Goal: Transaction & Acquisition: Purchase product/service

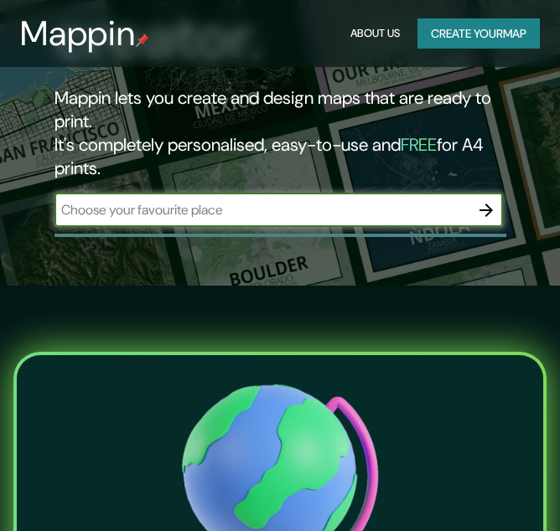
scroll to position [245, 0]
click at [217, 194] on div "​" at bounding box center [277, 211] width 447 height 34
click at [217, 203] on input "text" at bounding box center [261, 209] width 414 height 19
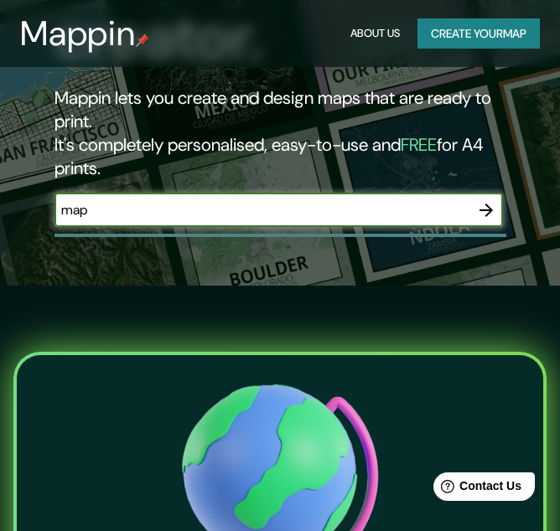
scroll to position [0, 0]
type input "m"
type input "[GEOGRAPHIC_DATA]"
click at [488, 206] on icon "button" at bounding box center [486, 210] width 20 height 20
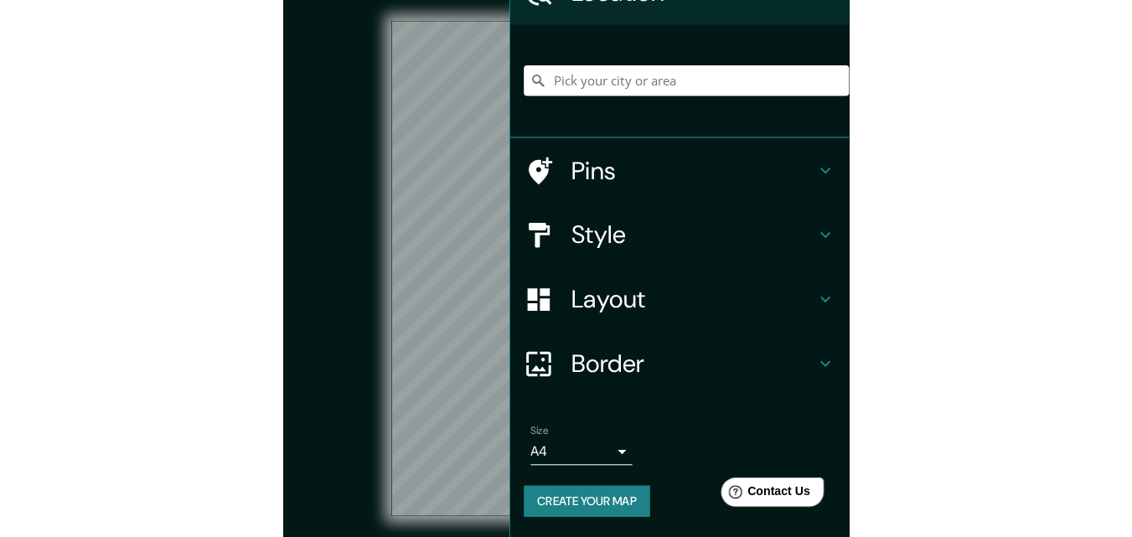
scroll to position [95, 0]
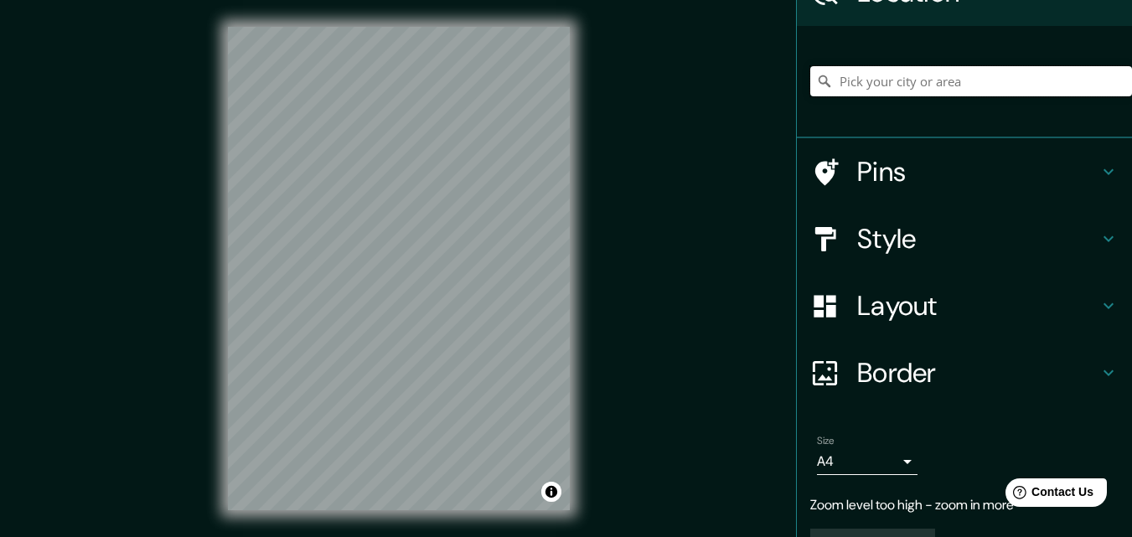
click at [559, 81] on input "Pick your city or area" at bounding box center [971, 81] width 322 height 30
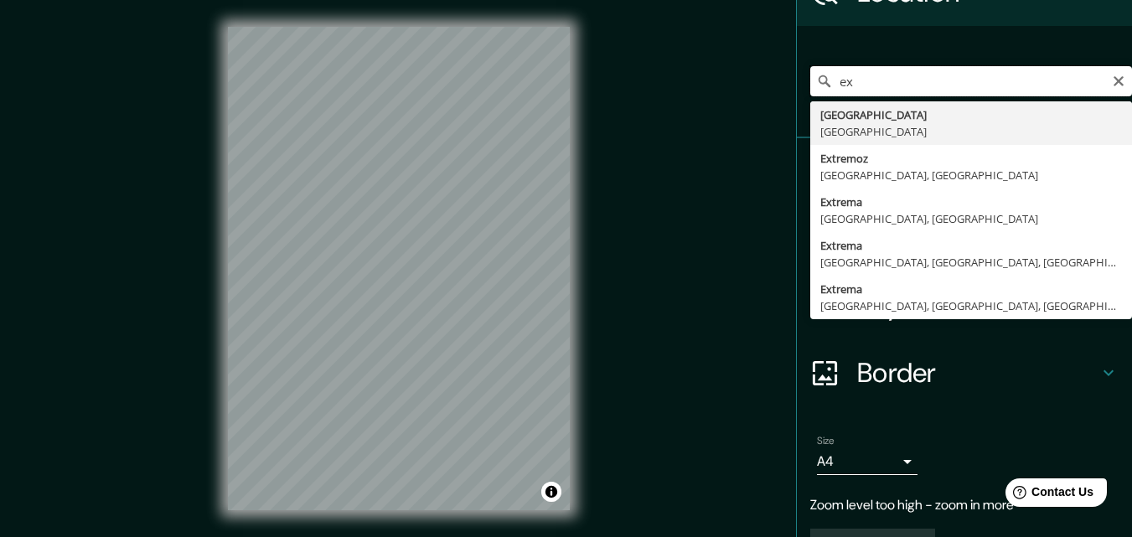
type input "e"
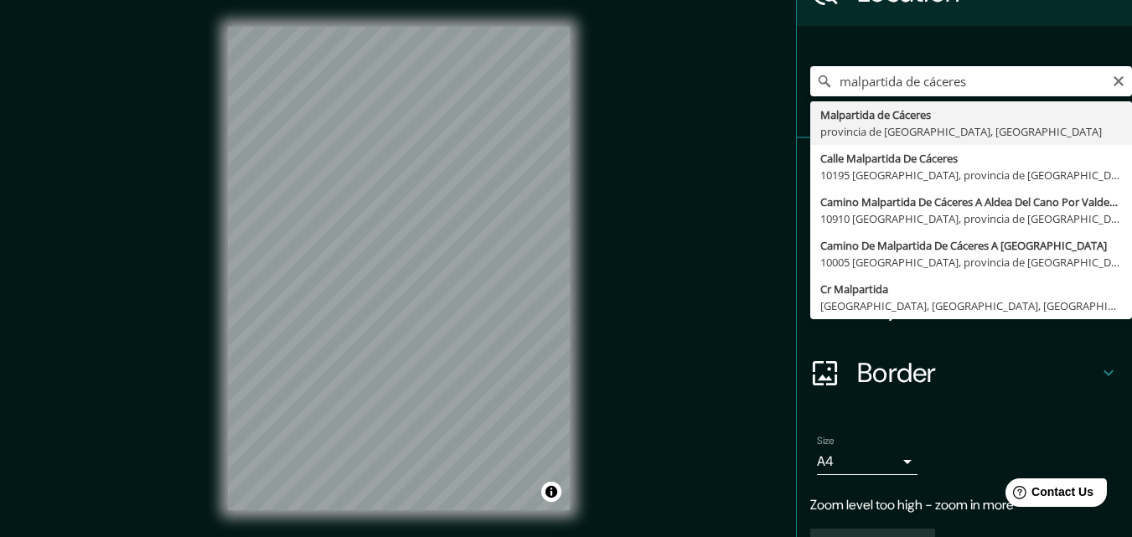
type input "Malpartida de [GEOGRAPHIC_DATA], provincia de [GEOGRAPHIC_DATA], [GEOGRAPHIC_DA…"
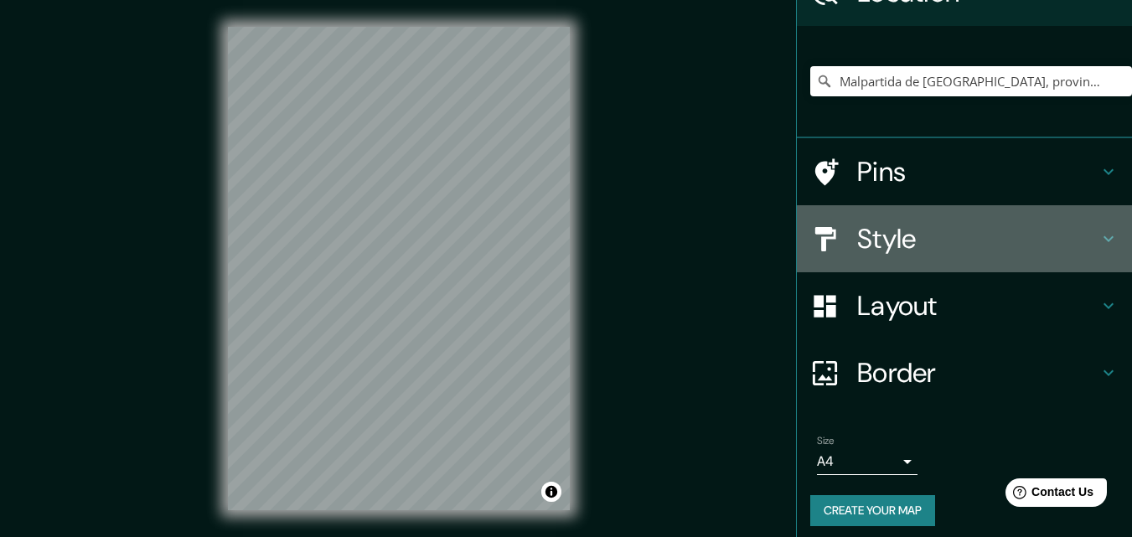
click at [559, 230] on icon at bounding box center [1108, 239] width 20 height 20
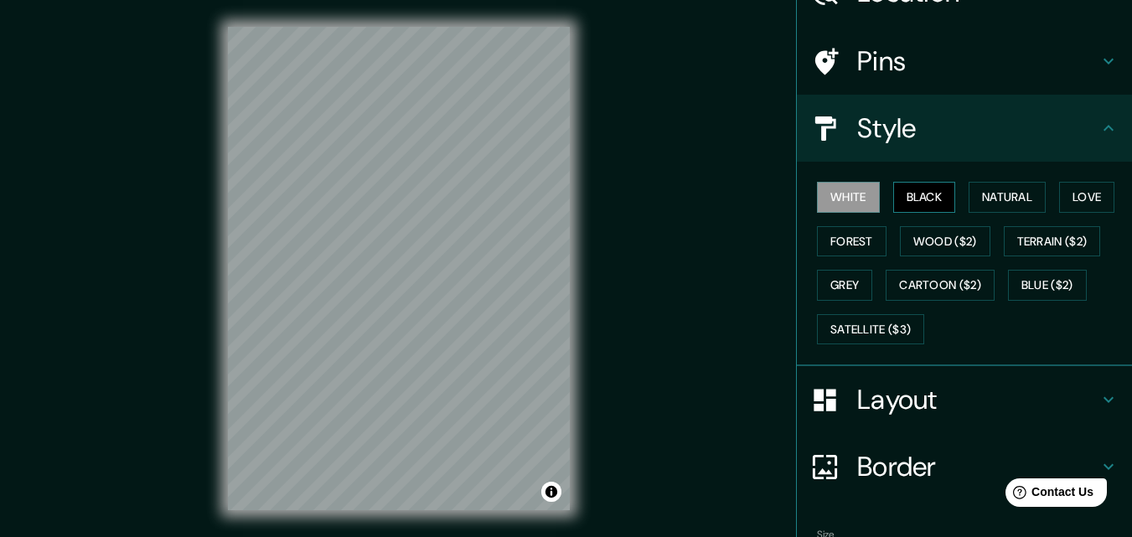
click at [559, 192] on button "Black" at bounding box center [924, 197] width 63 height 31
click at [559, 194] on button "Natural" at bounding box center [1006, 197] width 77 height 31
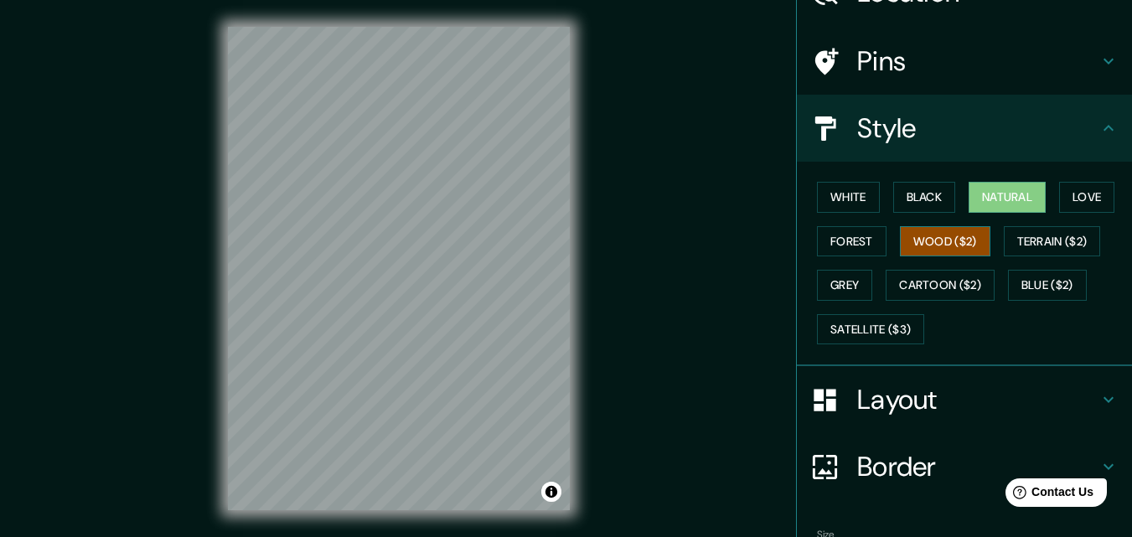
click at [559, 240] on button "Wood ($2)" at bounding box center [945, 241] width 90 height 31
